Goal: Transaction & Acquisition: Purchase product/service

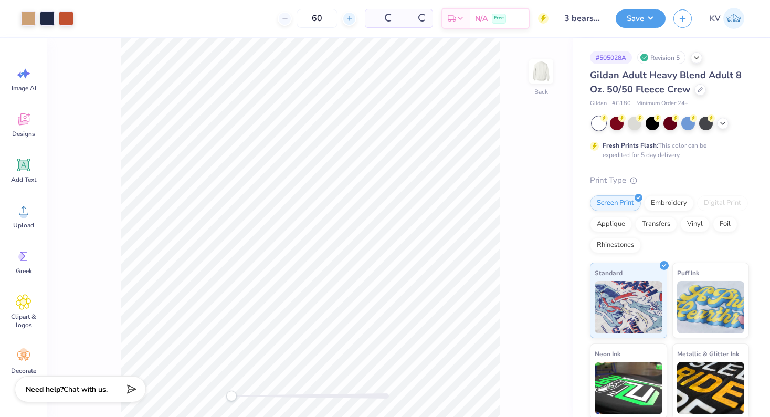
click at [346, 17] on icon at bounding box center [349, 18] width 7 height 7
click at [249, 17] on icon at bounding box center [244, 18] width 7 height 7
type input "60"
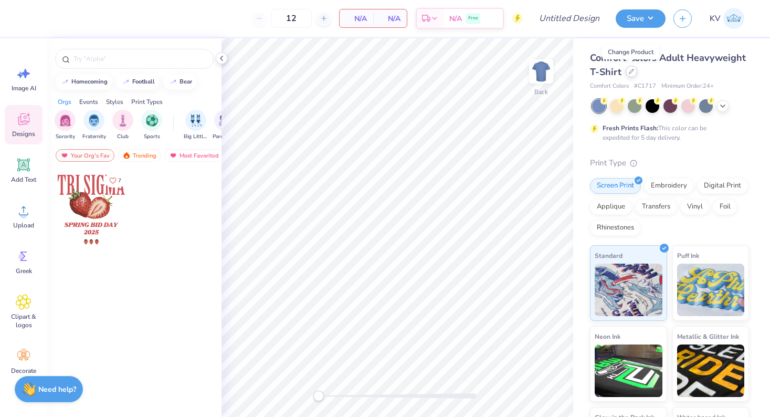
click at [634, 69] on div at bounding box center [632, 72] width 12 height 12
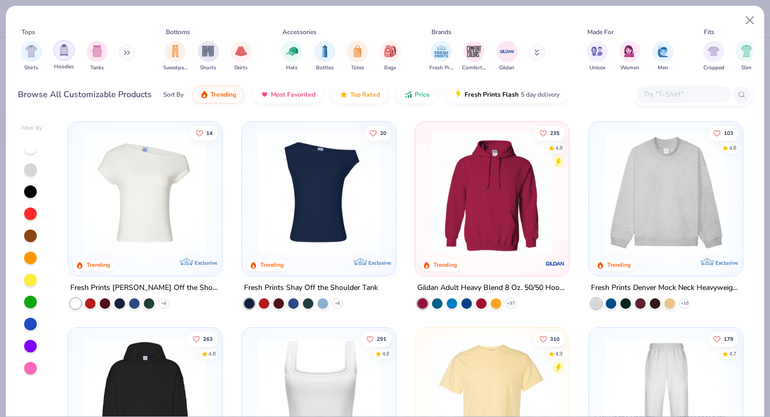
click at [67, 58] on div "filter for Hoodies" at bounding box center [64, 50] width 21 height 21
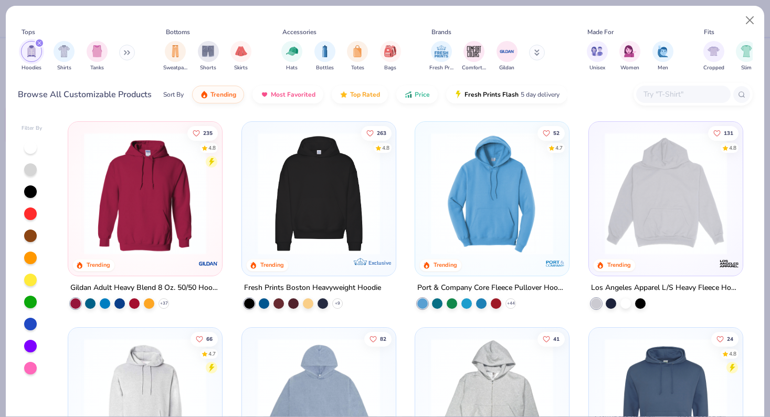
click at [366, 195] on img at bounding box center [318, 193] width 133 height 122
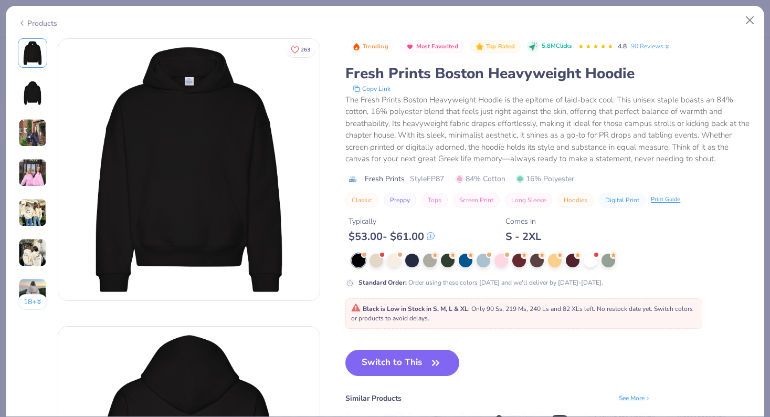
scroll to position [9, 0]
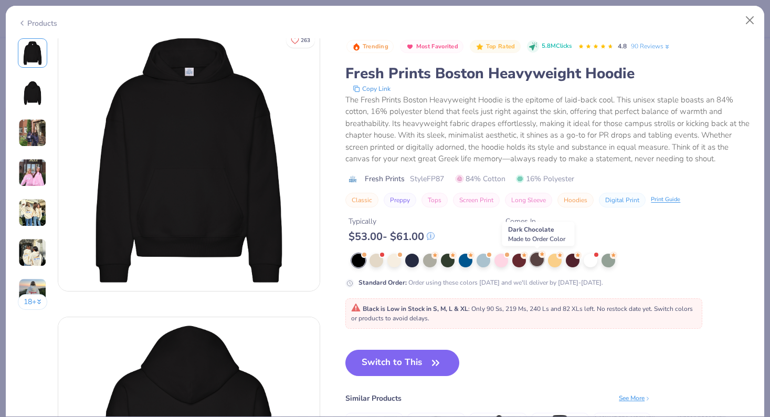
click at [538, 256] on div at bounding box center [537, 259] width 14 height 14
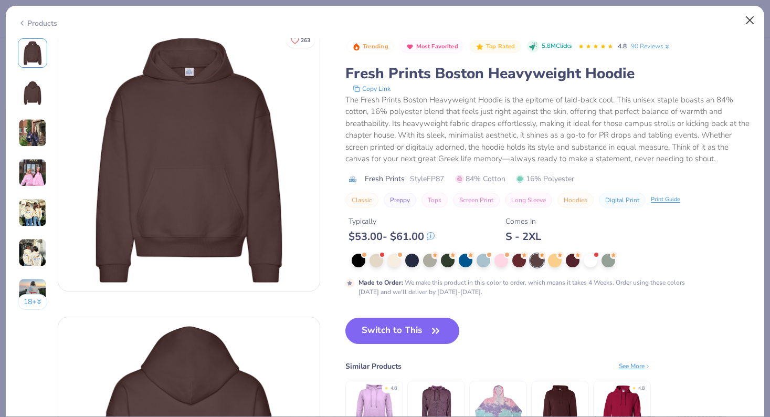
click at [750, 21] on button "Close" at bounding box center [750, 20] width 20 height 20
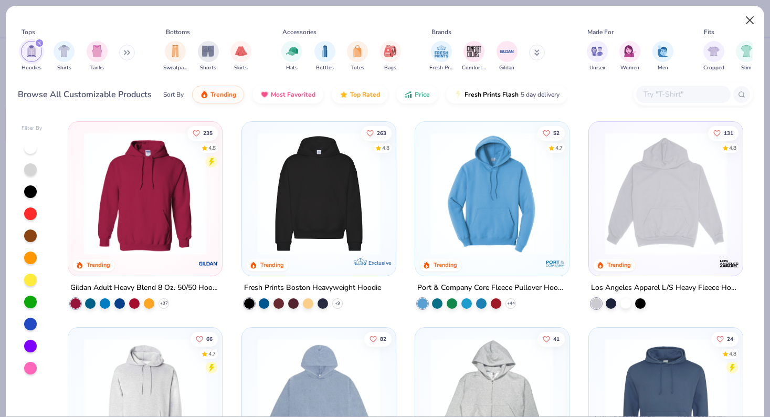
click at [748, 19] on button "Close" at bounding box center [750, 20] width 20 height 20
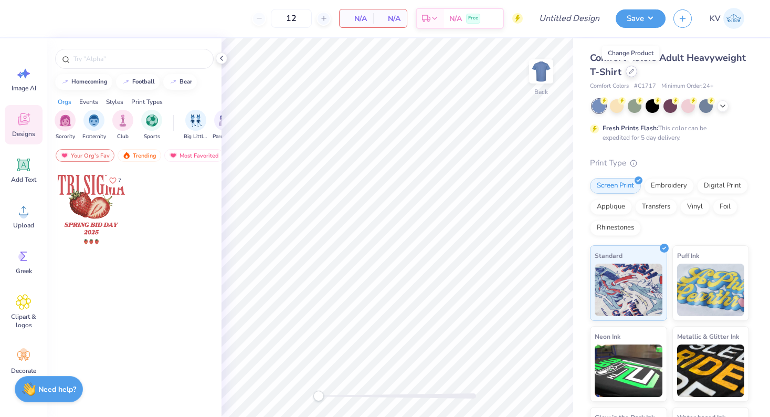
click at [632, 69] on icon at bounding box center [631, 71] width 5 height 5
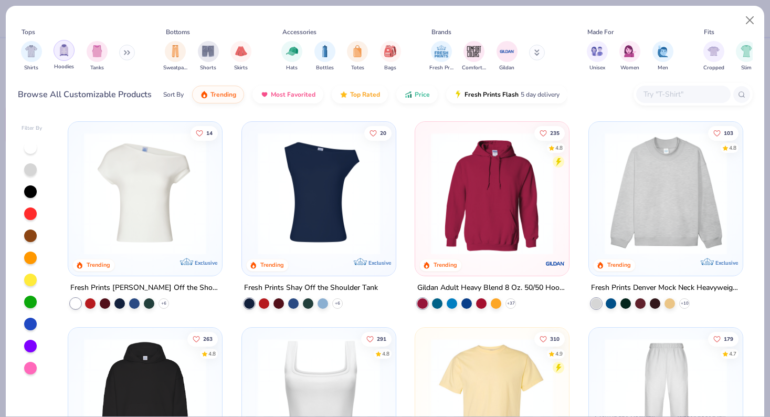
click at [58, 50] on img "filter for Hoodies" at bounding box center [64, 50] width 12 height 12
